Goal: Task Accomplishment & Management: Use online tool/utility

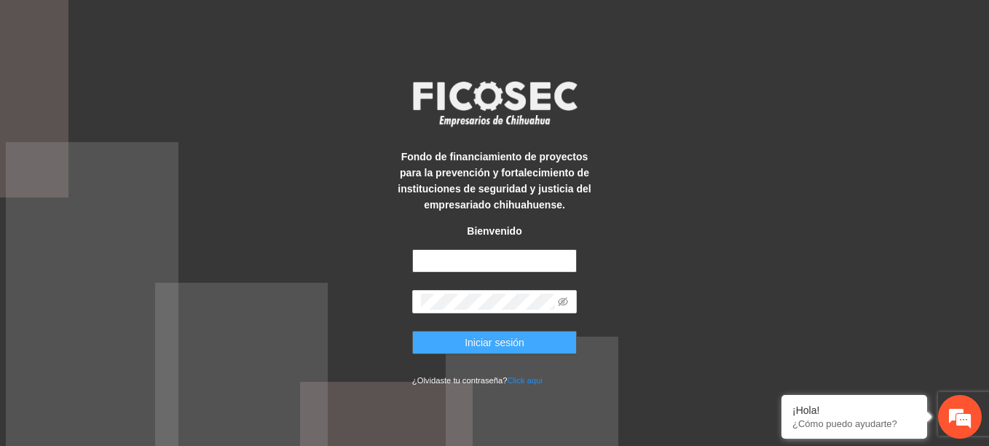
type input "**********"
click at [488, 341] on span "Iniciar sesión" at bounding box center [495, 342] width 60 height 16
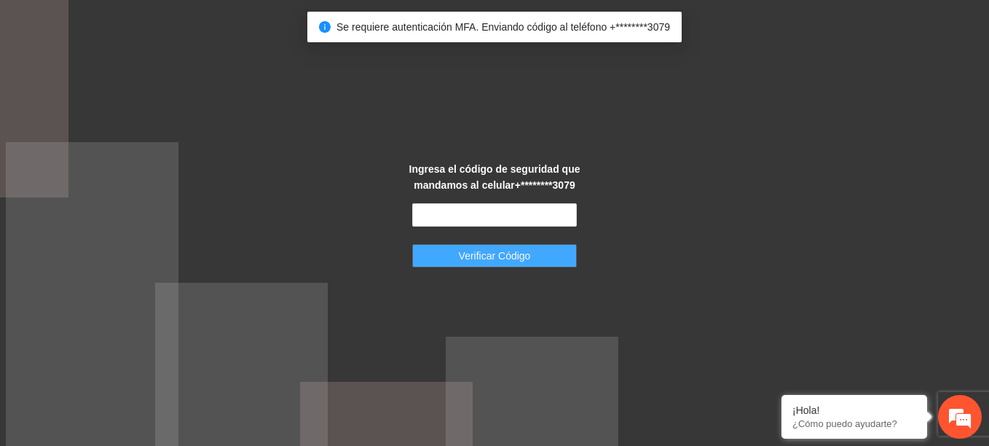
click at [483, 267] on button "Verificar Código" at bounding box center [494, 255] width 165 height 23
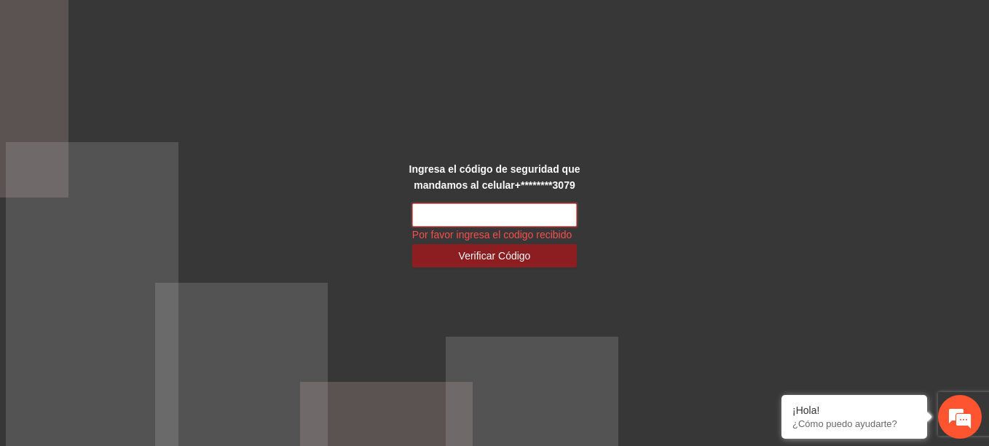
click at [481, 219] on input "text" at bounding box center [494, 214] width 165 height 23
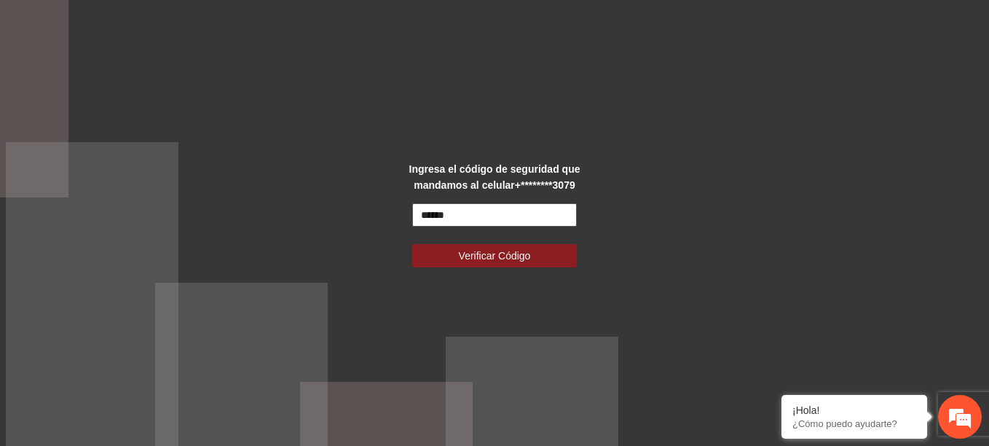
type input "******"
click at [412, 244] on button "Verificar Código" at bounding box center [494, 255] width 165 height 23
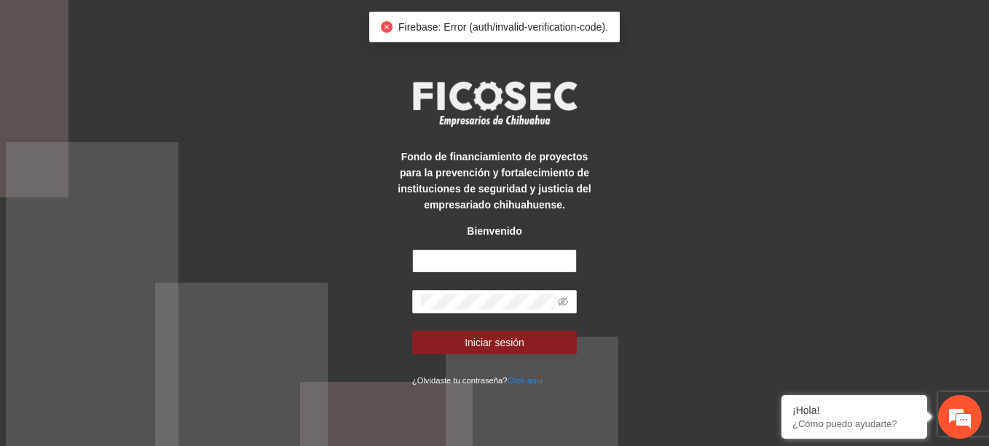
type input "**********"
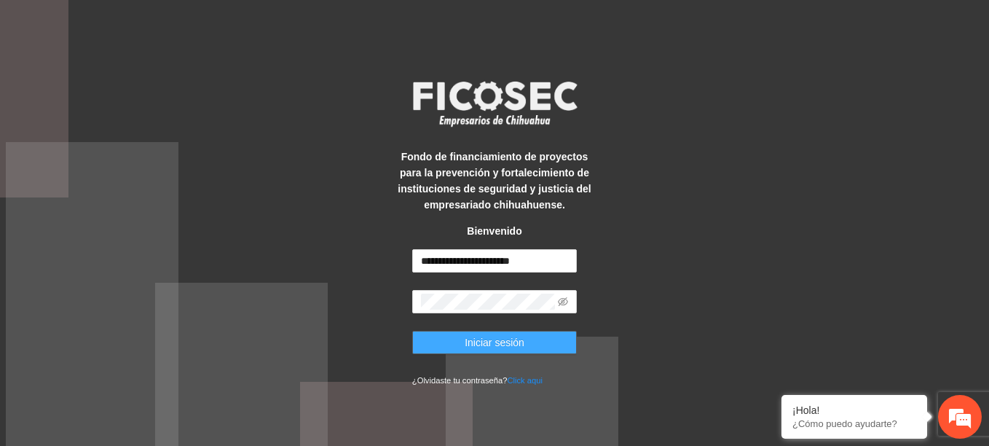
click at [493, 338] on span "Iniciar sesión" at bounding box center [495, 342] width 60 height 16
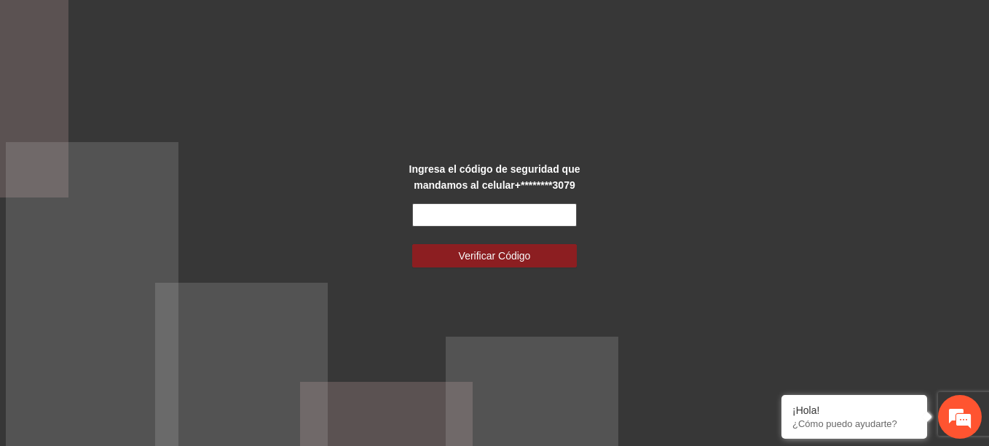
click at [505, 222] on input "text" at bounding box center [494, 214] width 165 height 23
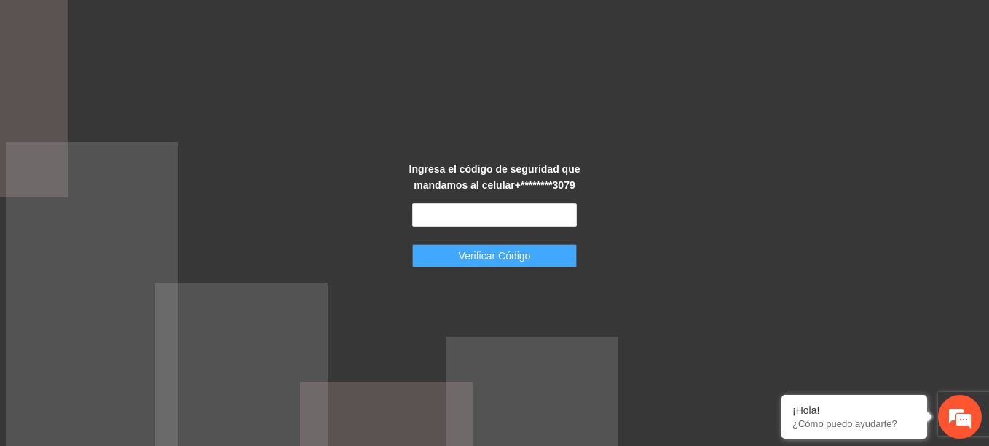
click at [439, 248] on button "Verificar Código" at bounding box center [494, 255] width 165 height 23
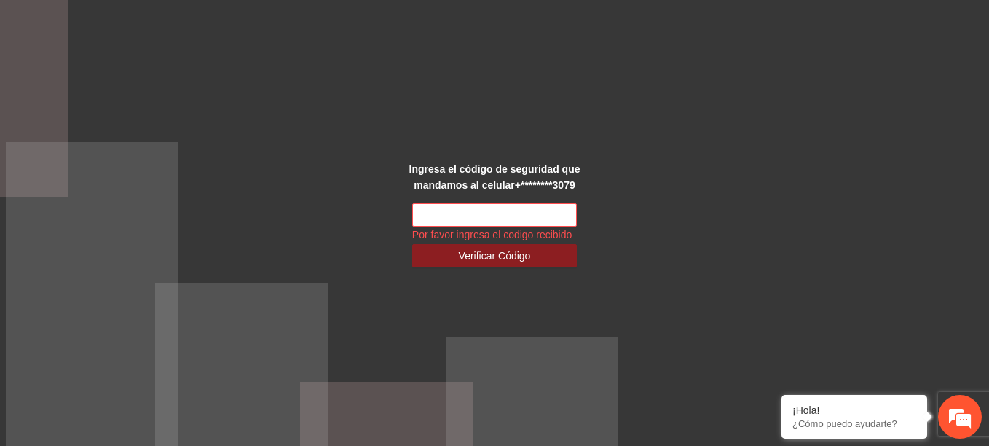
click at [710, 222] on div "Ingresa el código de seguridad que mandamos al celular +********3079 Por favor …" at bounding box center [494, 223] width 989 height 446
click at [571, 216] on input "text" at bounding box center [494, 214] width 165 height 23
type input "******"
click at [412, 244] on button "Verificar Código" at bounding box center [494, 255] width 165 height 23
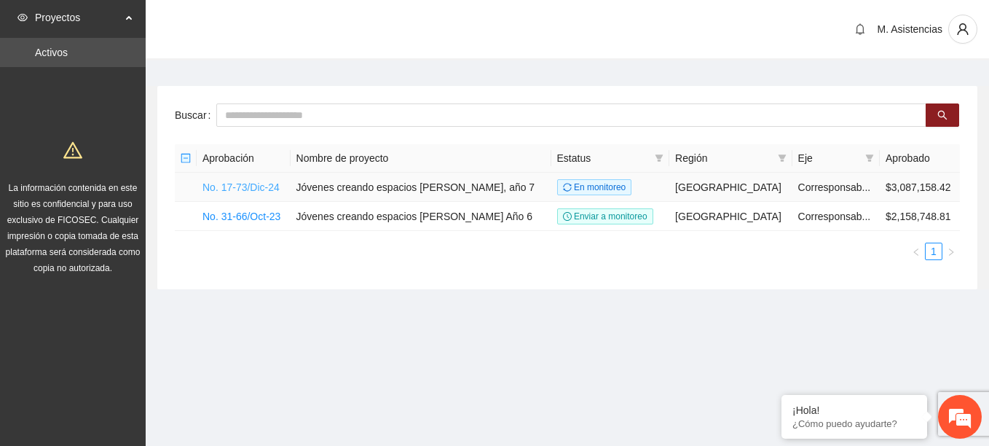
click at [223, 188] on link "No. 17-73/Dic-24" at bounding box center [241, 187] width 77 height 12
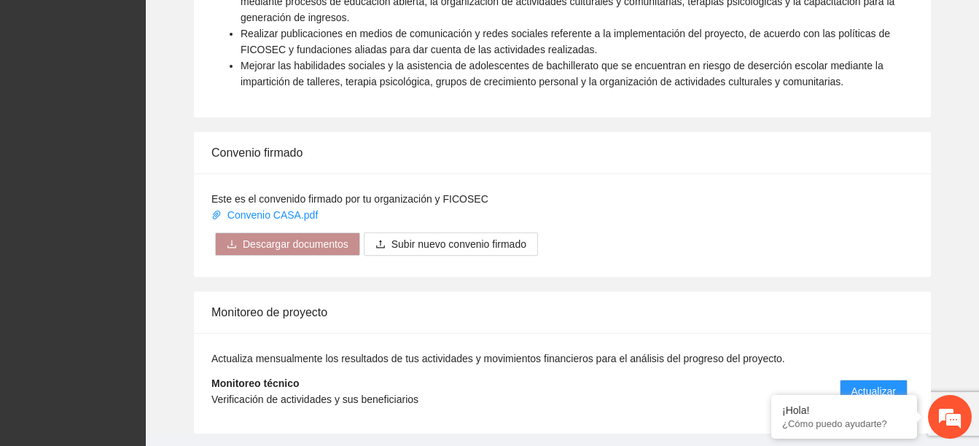
scroll to position [1152, 0]
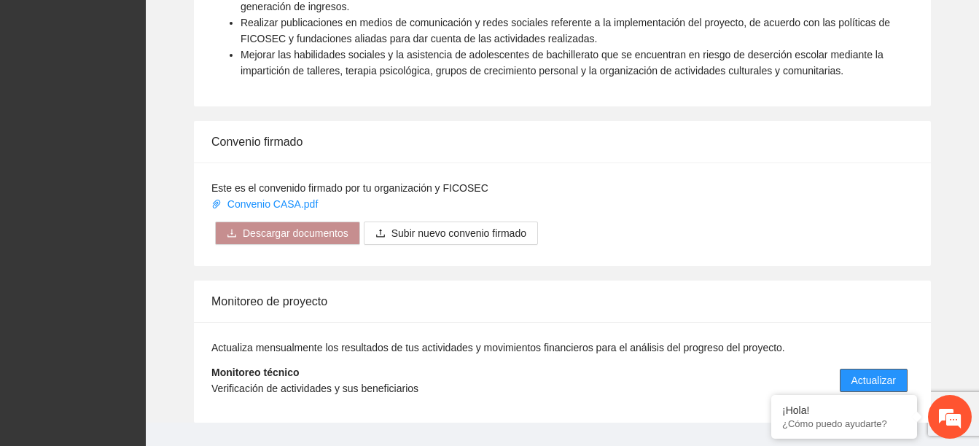
click at [884, 372] on span "Actualizar" at bounding box center [873, 380] width 44 height 16
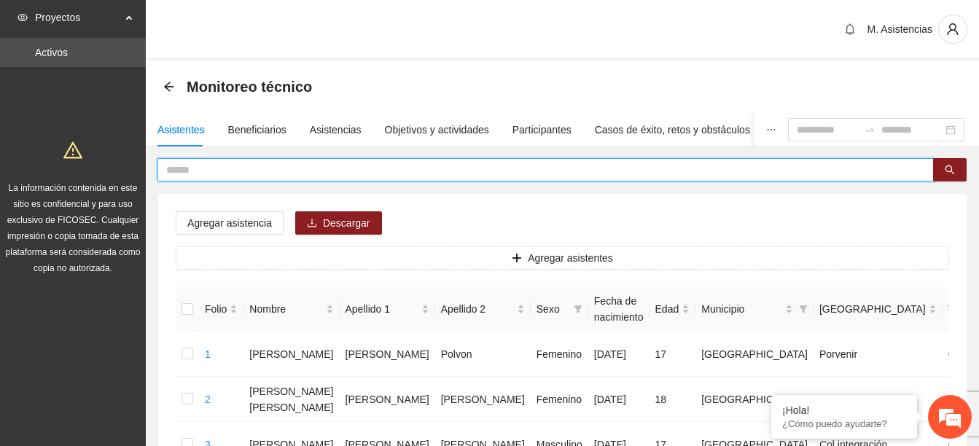
click at [224, 175] on input "text" at bounding box center [539, 170] width 747 height 16
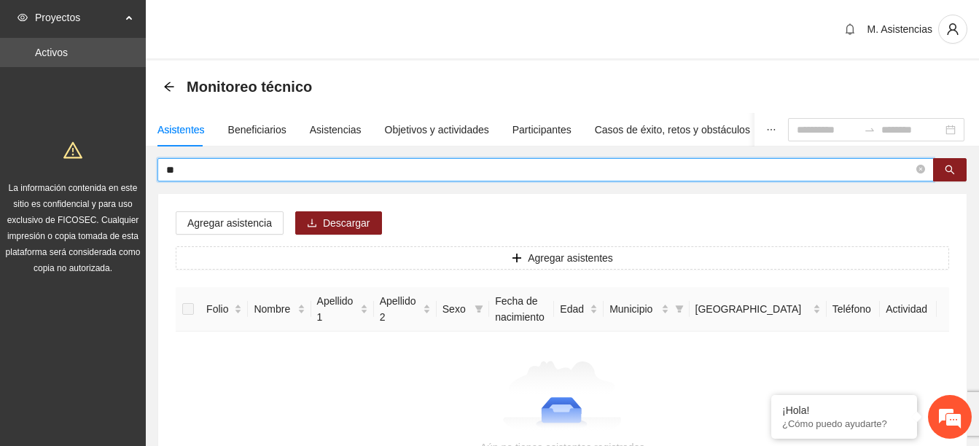
type input "*"
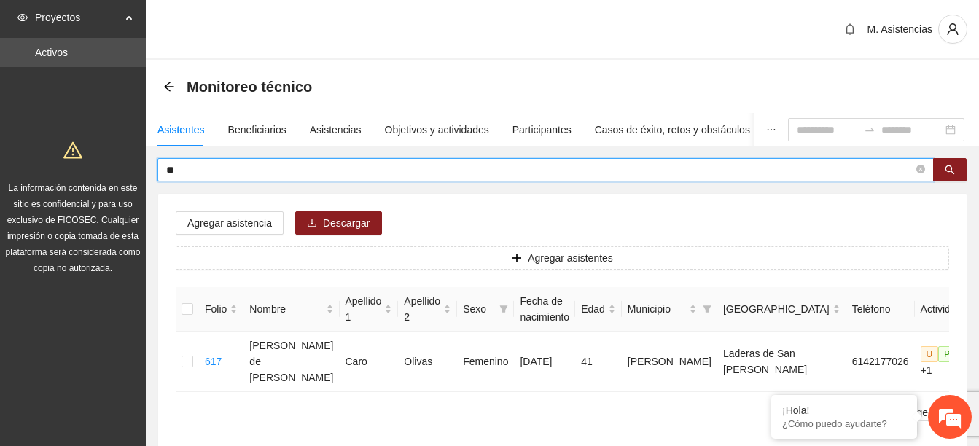
type input "*"
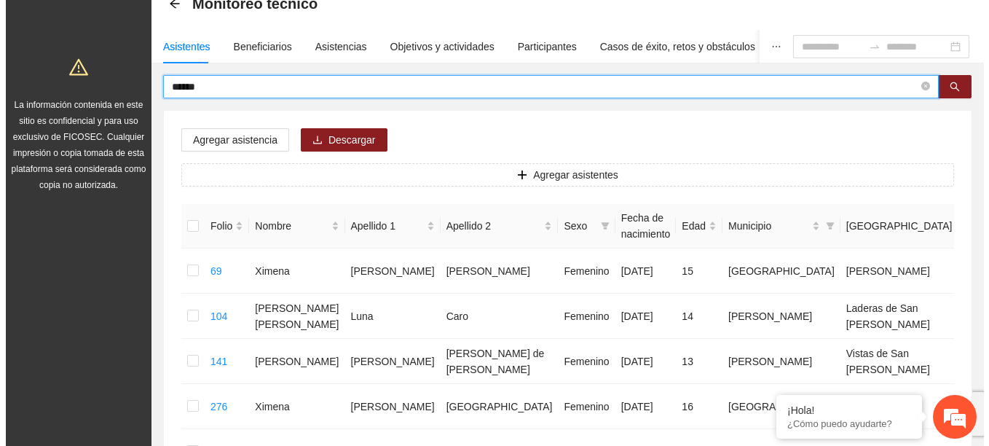
scroll to position [86, 0]
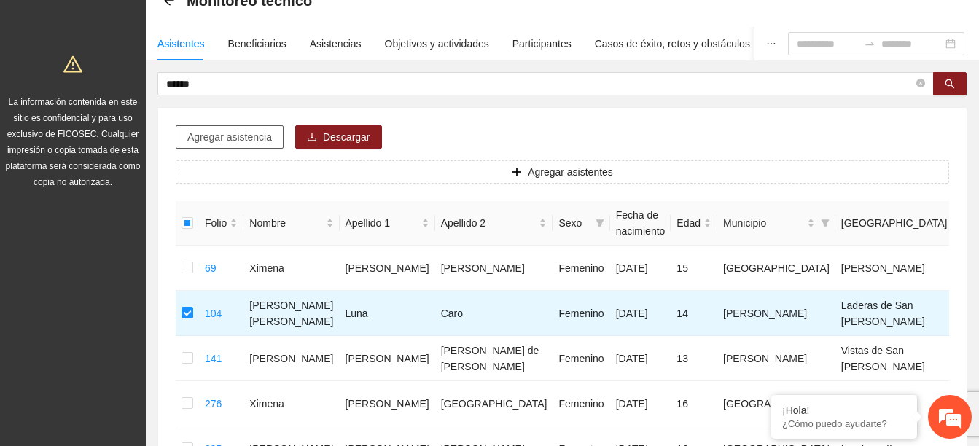
click at [250, 138] on span "Agregar asistencia" at bounding box center [229, 137] width 85 height 16
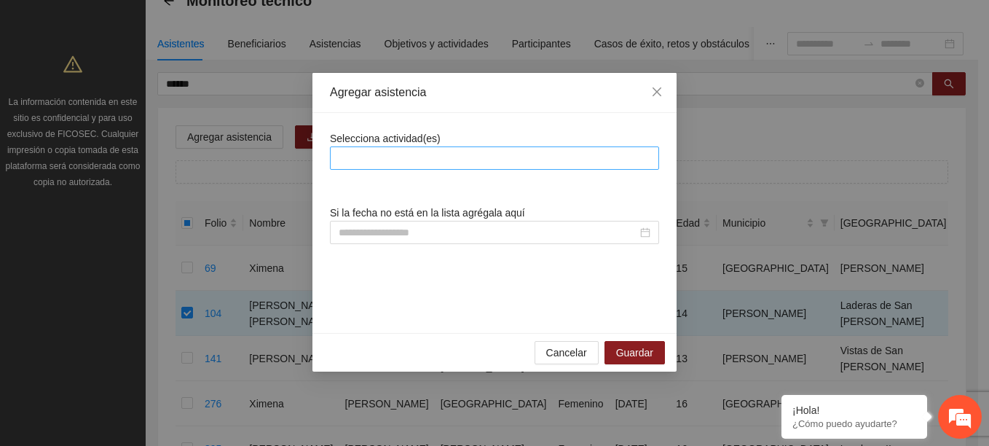
click at [346, 156] on div at bounding box center [495, 157] width 322 height 17
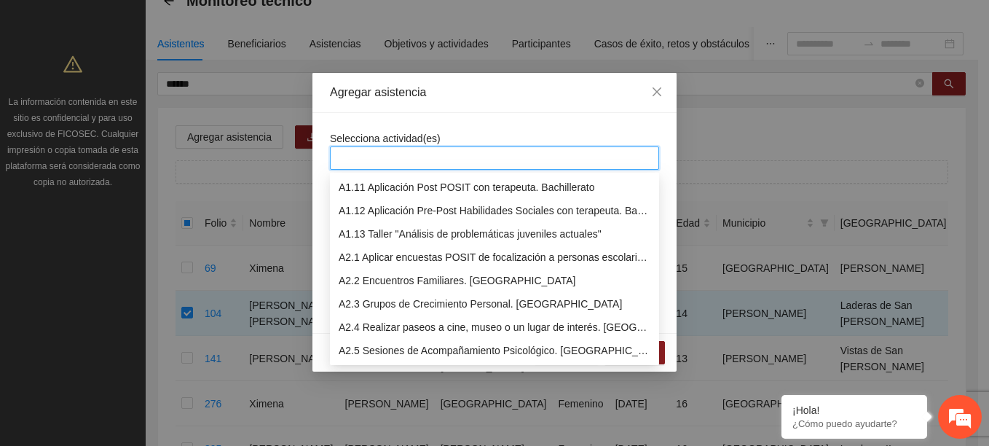
scroll to position [256, 0]
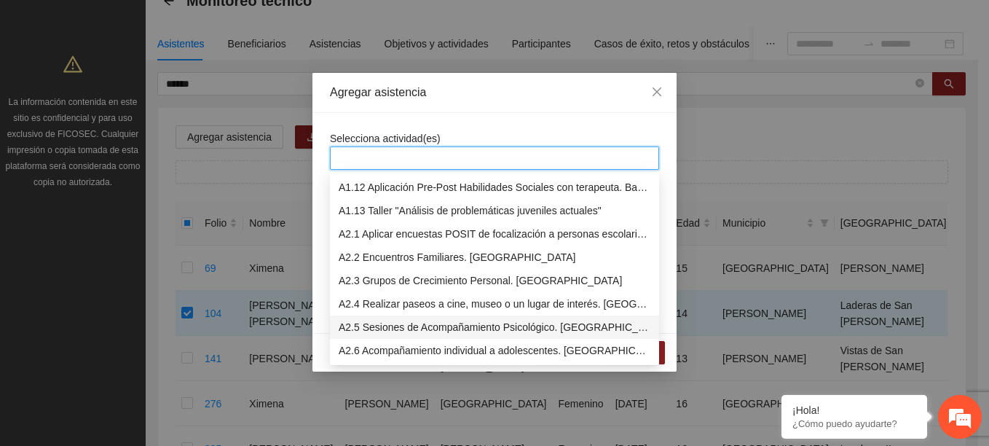
click at [422, 328] on div "A2.5 Sesiones de Acompañamiento Psicológico. [GEOGRAPHIC_DATA]" at bounding box center [495, 327] width 312 height 16
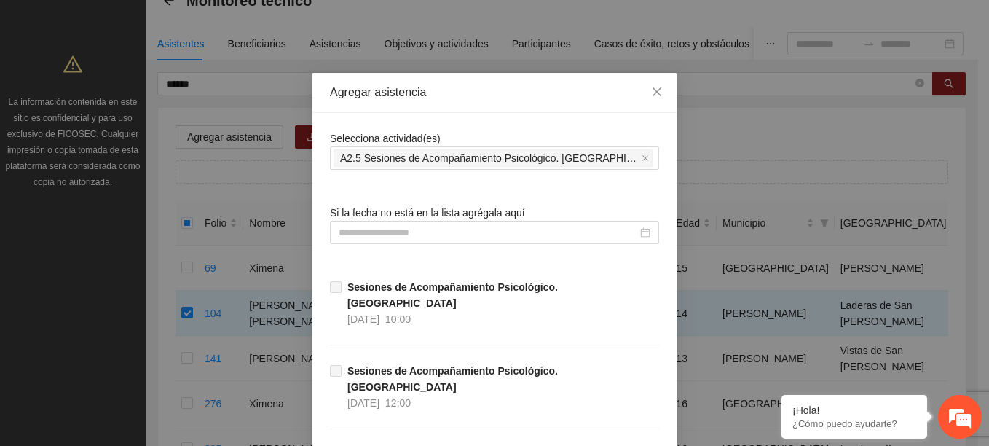
click at [614, 380] on div "Sesiones de Acompañamiento Psicológico. Secundaria [DATE] 12:00" at bounding box center [494, 405] width 329 height 84
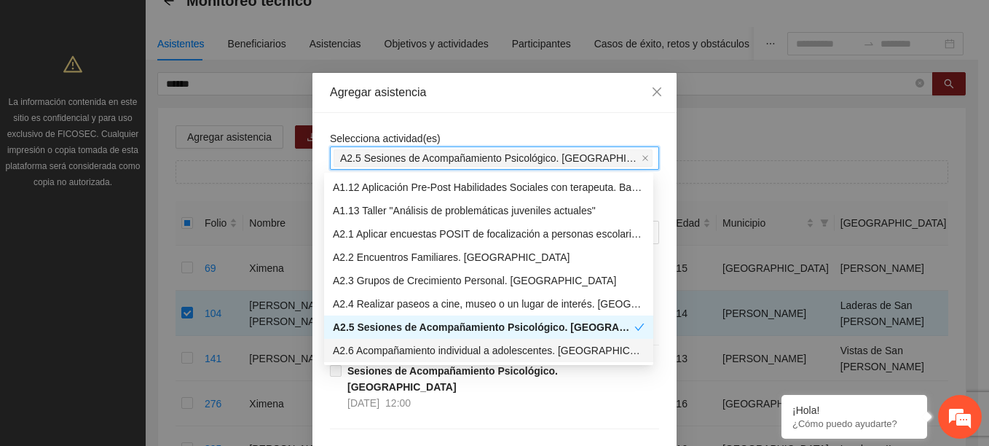
click at [656, 160] on input "search" at bounding box center [657, 157] width 3 height 17
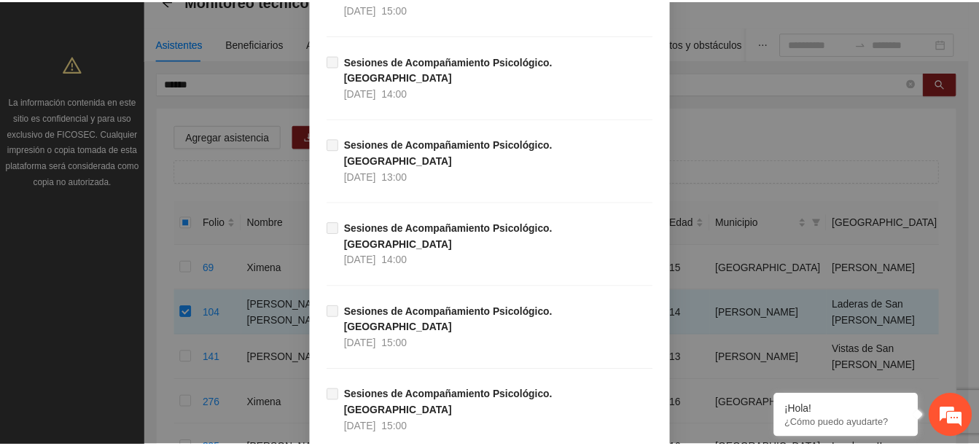
scroll to position [12546, 0]
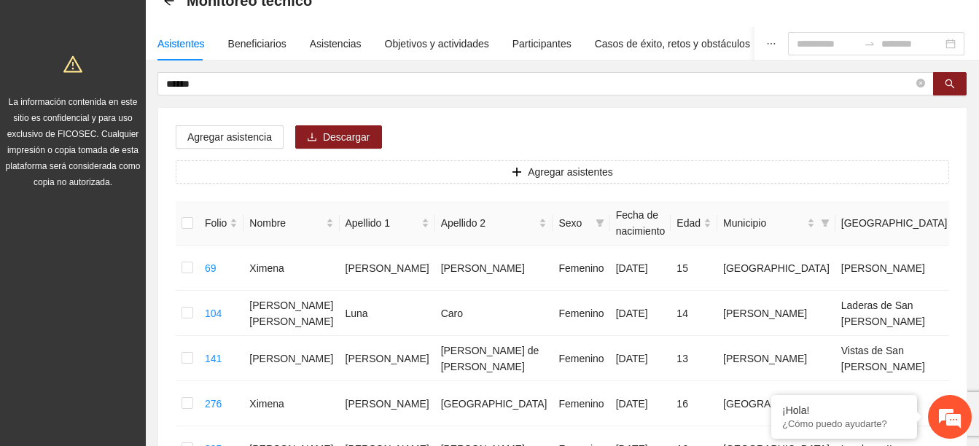
click at [231, 71] on div "Asistentes Beneficiarios Asistencias Objetivos y actividades Participantes Caso…" at bounding box center [562, 346] width 833 height 639
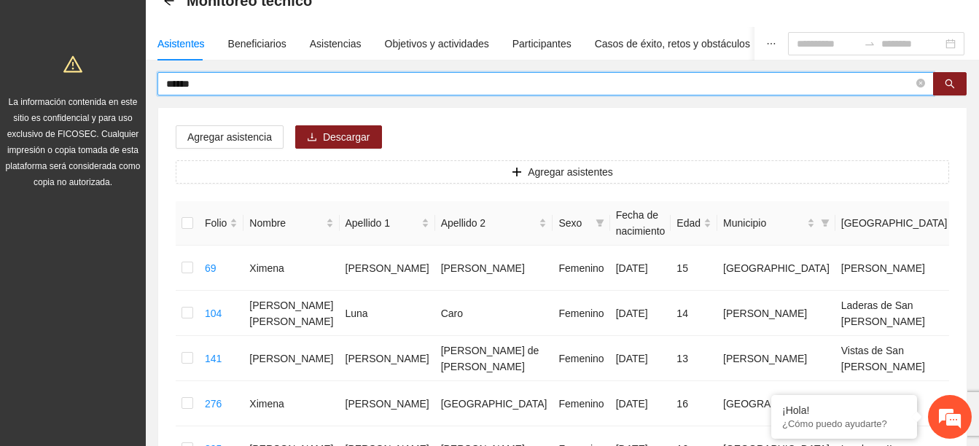
click at [223, 82] on input "******" at bounding box center [539, 84] width 747 height 16
type input "*"
click at [223, 82] on input "text" at bounding box center [539, 84] width 747 height 16
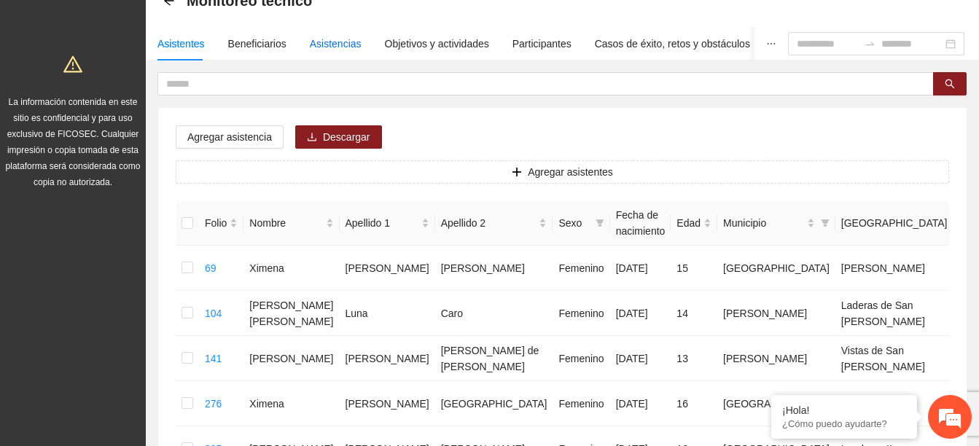
click at [330, 47] on div "Asistencias" at bounding box center [336, 44] width 52 height 16
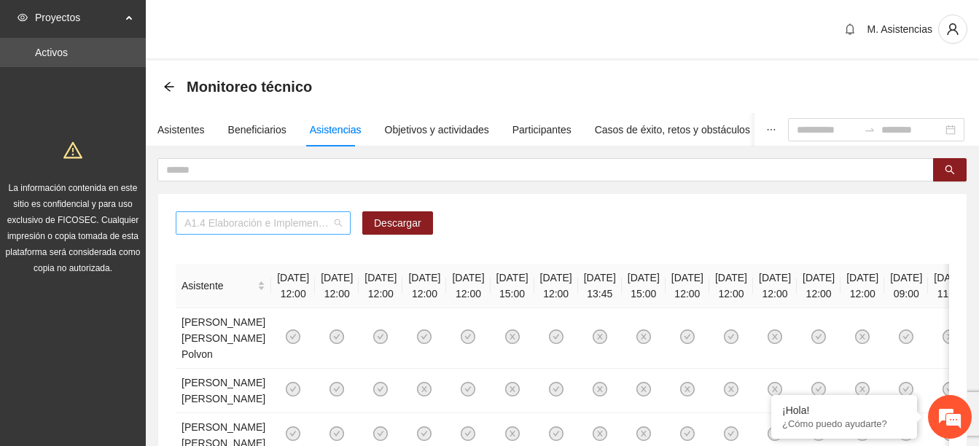
click at [322, 225] on span "A1.4 Elaboración e Implementación de Proyectos Juveniles" at bounding box center [262, 223] width 157 height 22
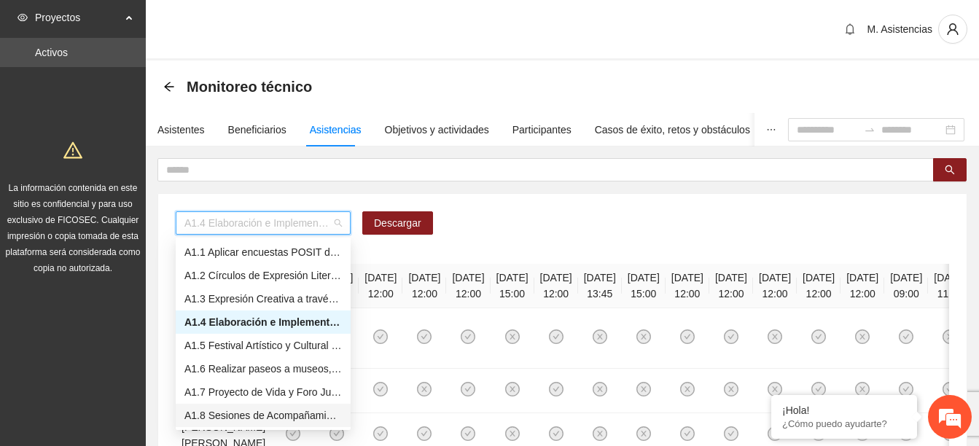
click at [264, 409] on div "A1.8 Sesiones de Acompañamiento Psicológico. Bachillerato" at bounding box center [262, 415] width 157 height 16
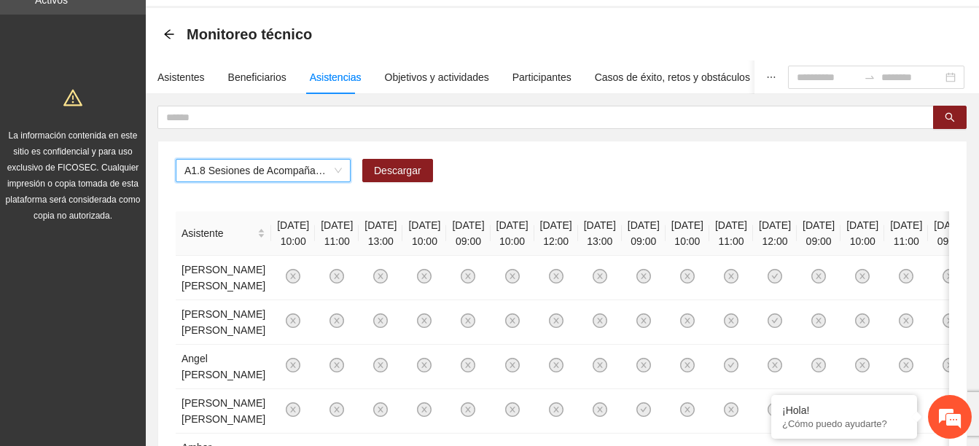
scroll to position [29, 0]
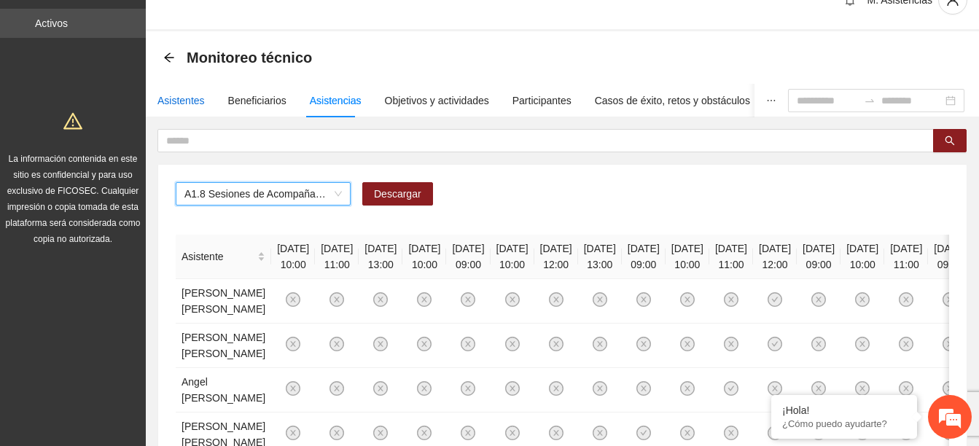
click at [159, 102] on div "Asistentes" at bounding box center [180, 101] width 47 height 16
